Goal: Check status: Check status

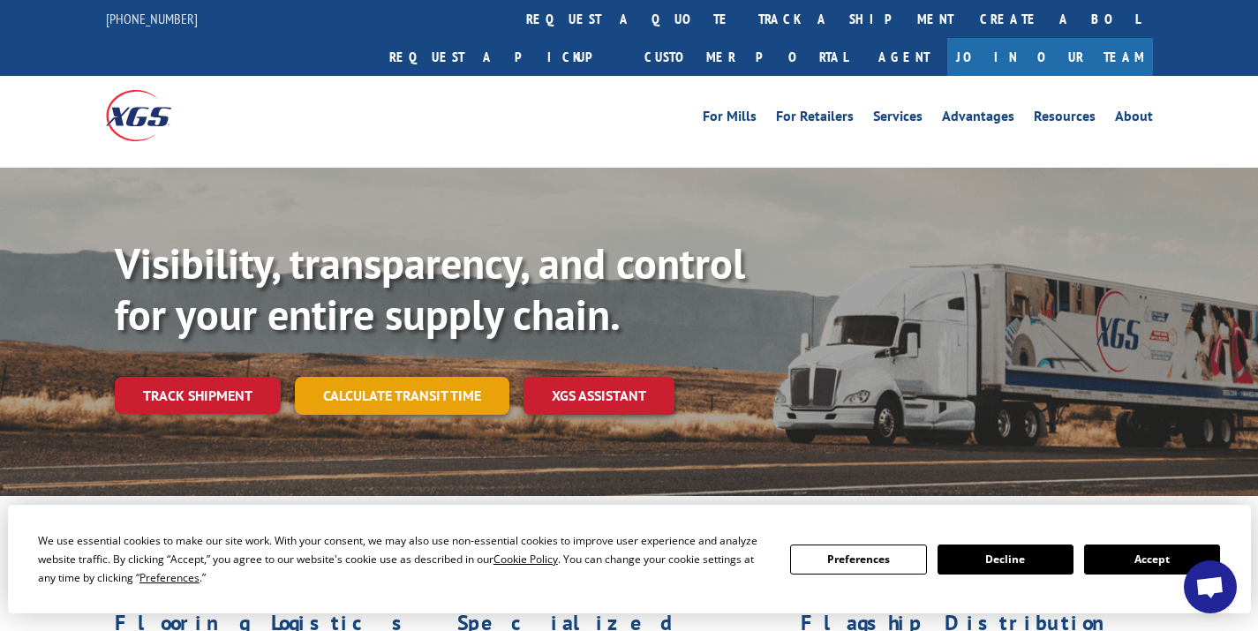
click at [413, 377] on link "Calculate transit time" at bounding box center [402, 396] width 215 height 38
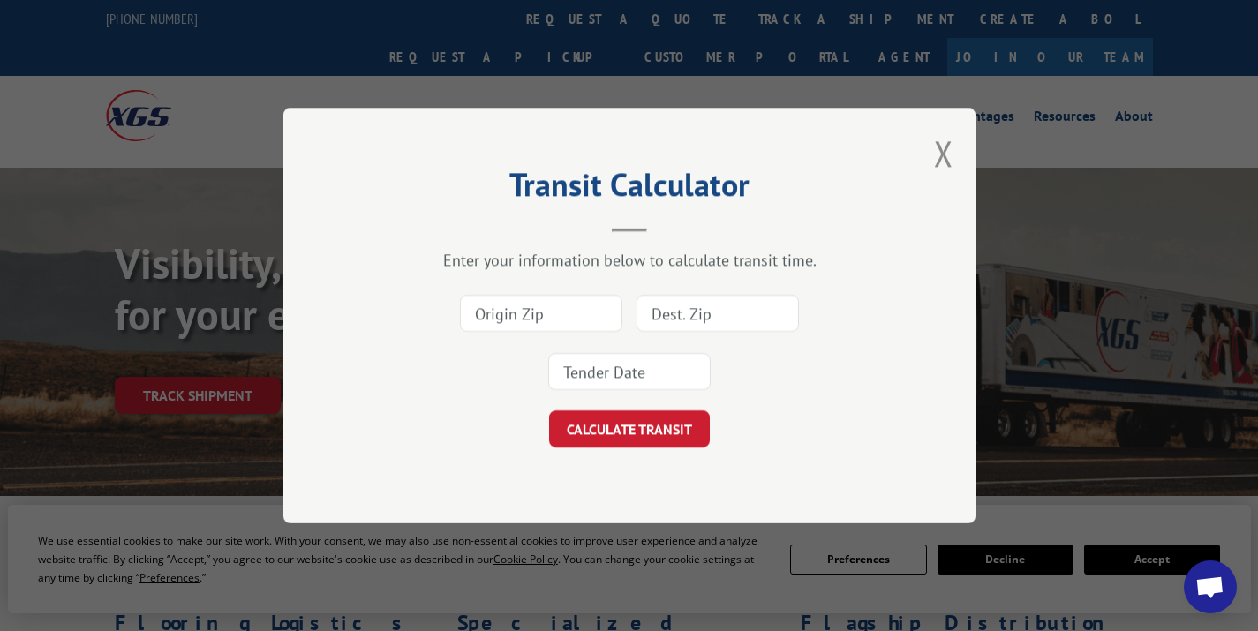
click at [925, 149] on div "Transit Calculator Enter your information below to calculate transit time. CALC…" at bounding box center [629, 316] width 692 height 416
click at [932, 150] on div "Transit Calculator Enter your information below to calculate transit time. CALC…" at bounding box center [629, 316] width 692 height 416
click at [931, 150] on div "Transit Calculator Enter your information below to calculate transit time. CALC…" at bounding box center [629, 316] width 692 height 416
click at [938, 150] on button "Close modal" at bounding box center [943, 153] width 19 height 47
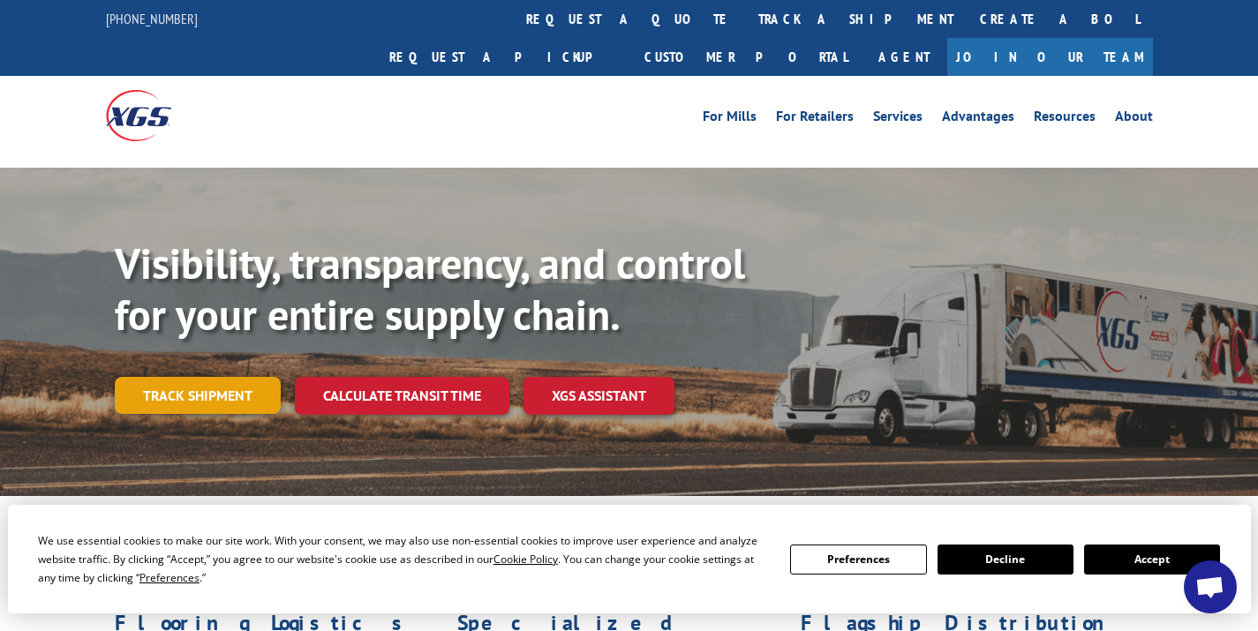
click at [180, 377] on link "Track shipment" at bounding box center [198, 395] width 166 height 37
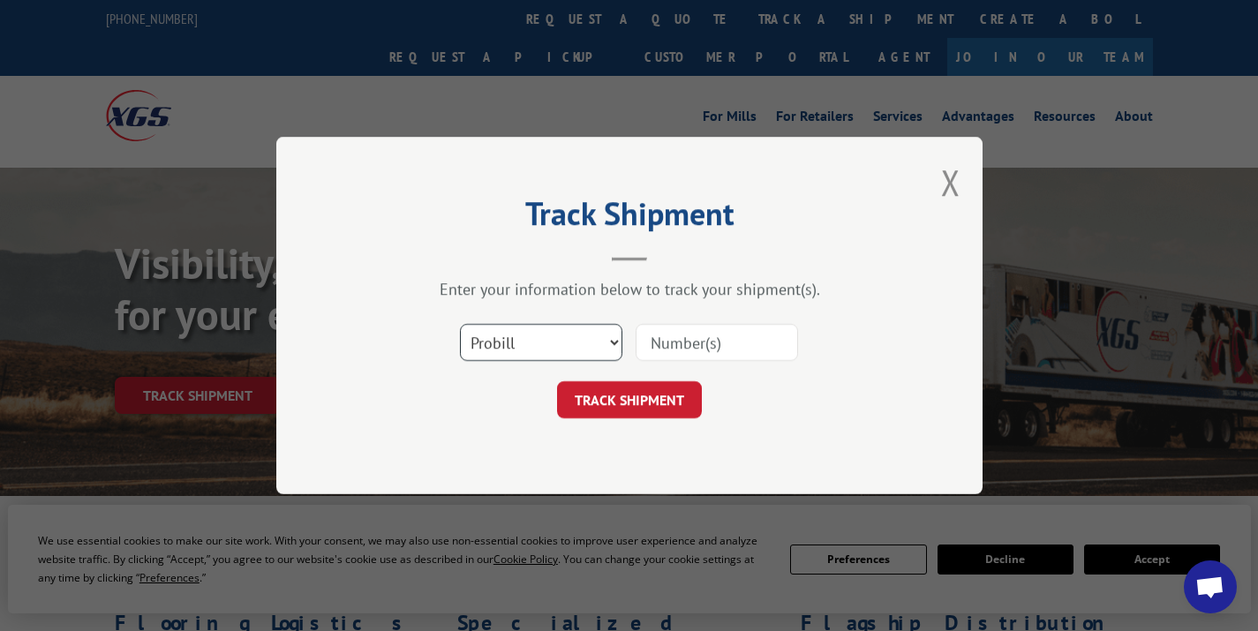
click at [574, 337] on select "Select category... Probill BOL PO" at bounding box center [541, 342] width 162 height 37
select select "bol"
click at [719, 324] on input at bounding box center [717, 342] width 162 height 37
paste input "6879936"
type input "6879936"
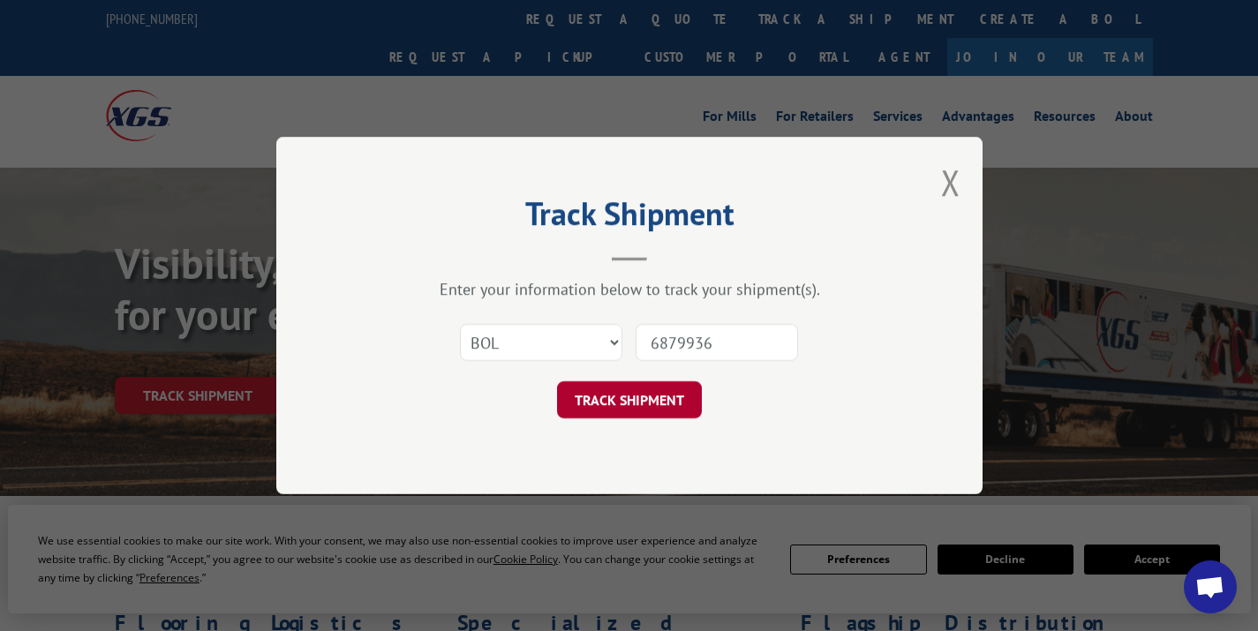
click at [656, 393] on button "TRACK SHIPMENT" at bounding box center [629, 400] width 145 height 37
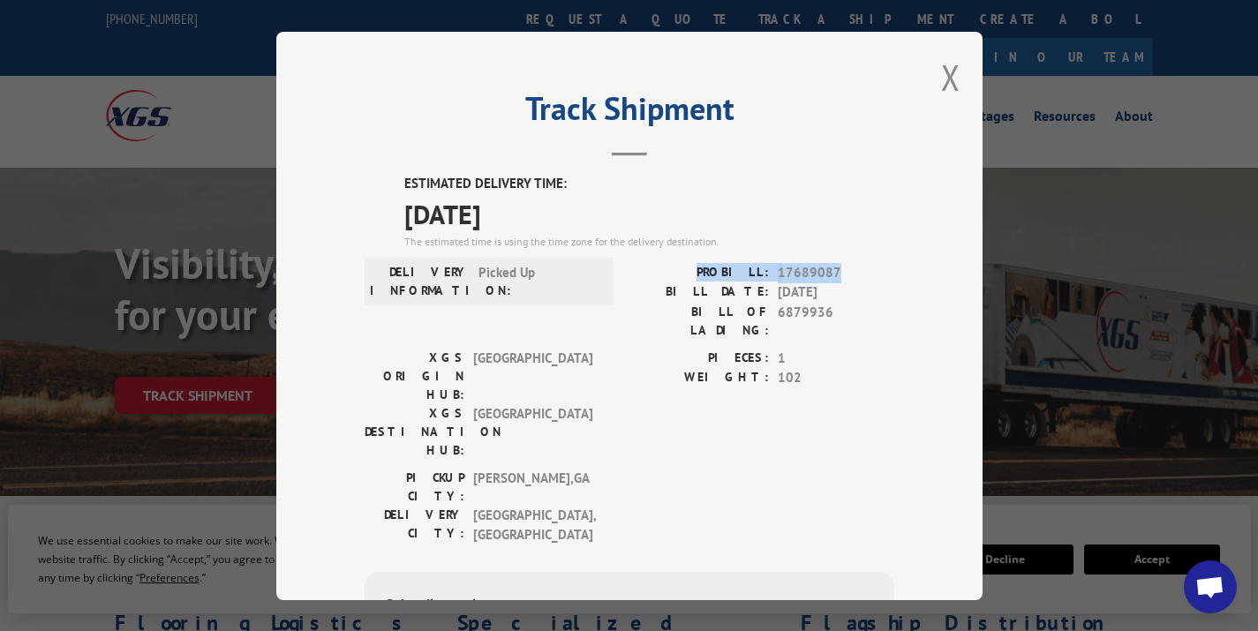
drag, startPoint x: 830, startPoint y: 271, endPoint x: 706, endPoint y: 269, distance: 124.5
click at [706, 269] on div "PROBILL: 17689087" at bounding box center [762, 272] width 265 height 20
copy div "PROBILL: 17689087"
